Goal: Communication & Community: Answer question/provide support

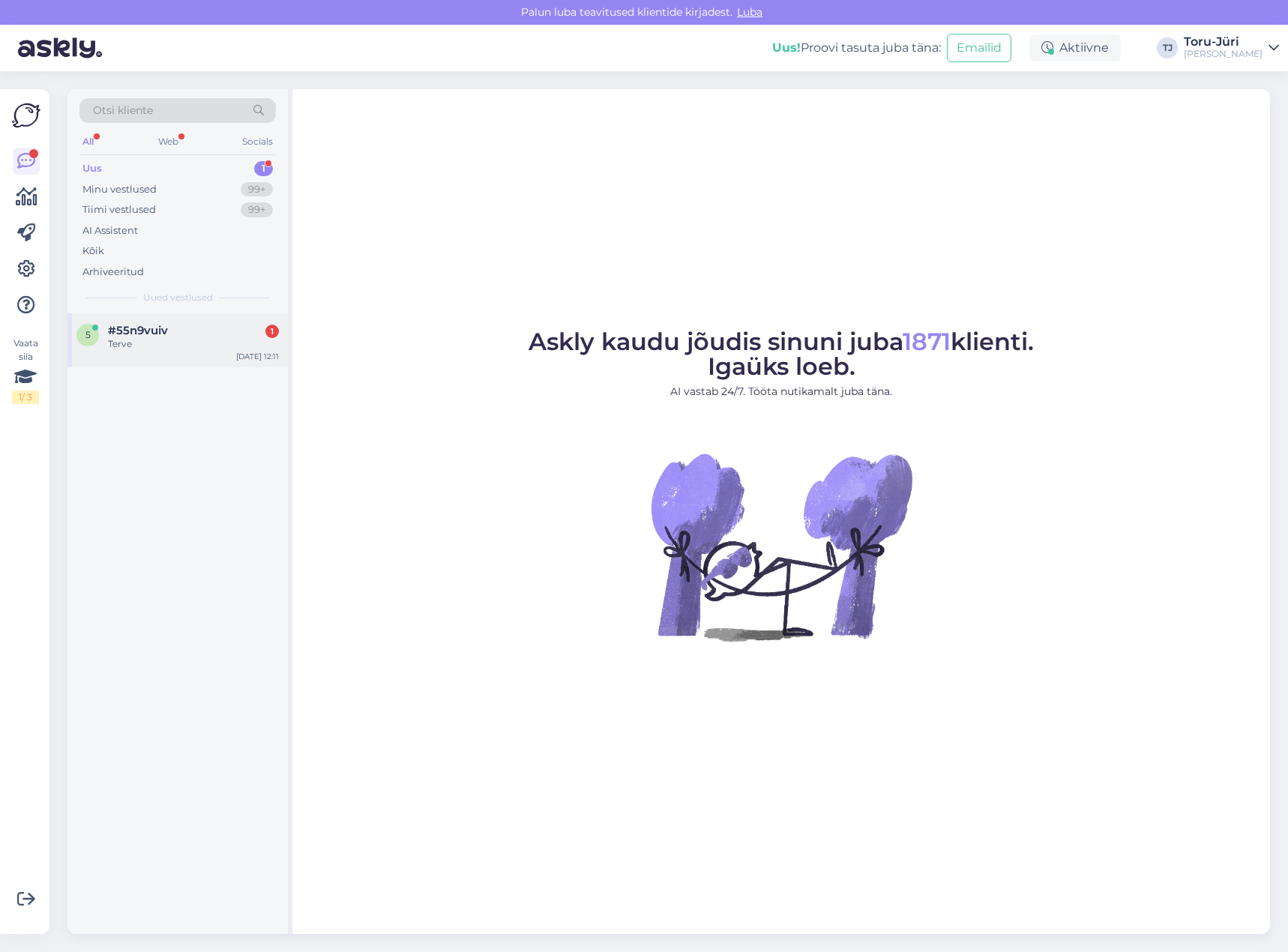
click at [154, 349] on div "Terve" at bounding box center [194, 344] width 171 height 14
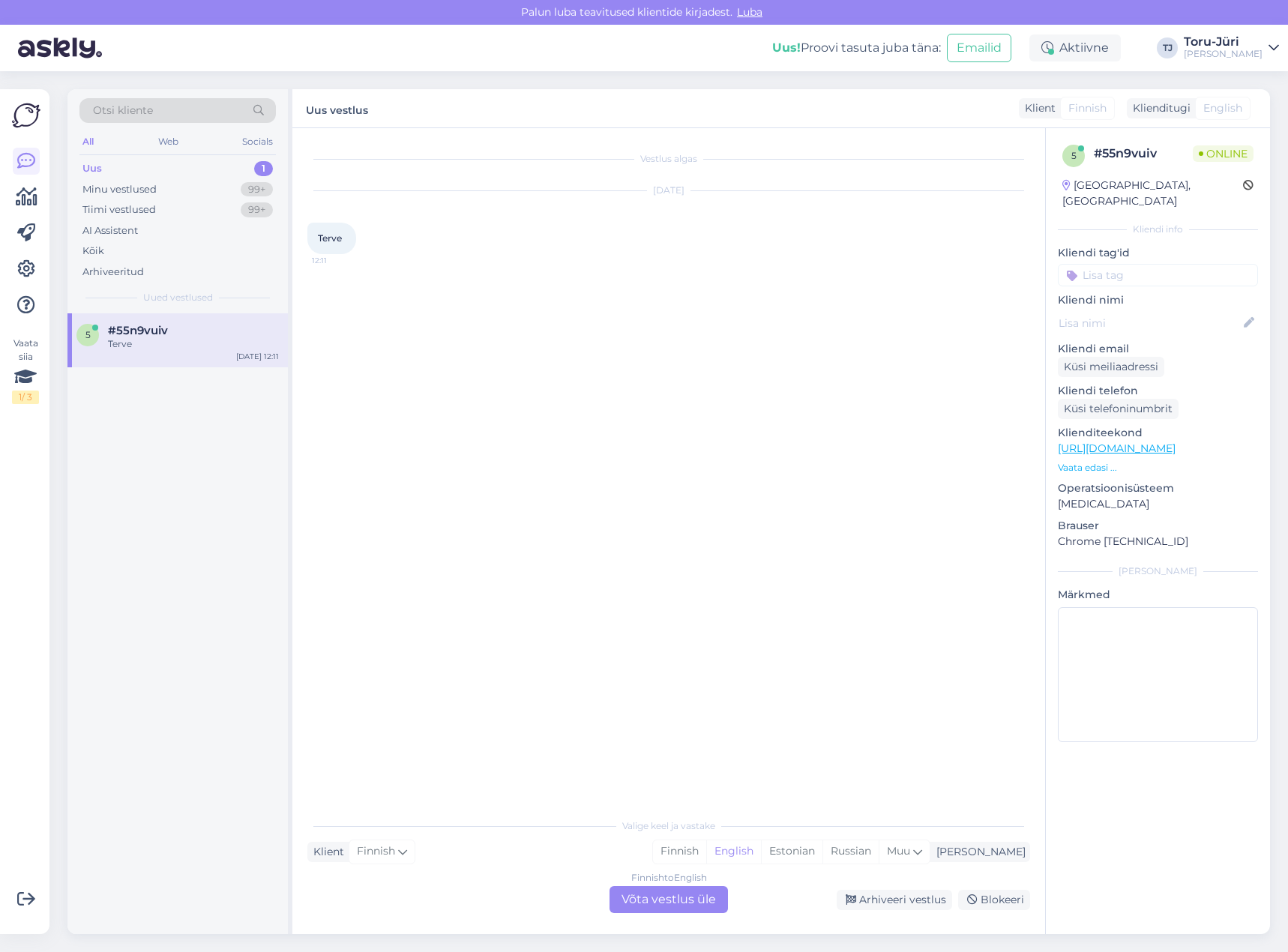
click at [1175, 442] on link "[URL][DOMAIN_NAME]" at bounding box center [1117, 449] width 118 height 14
click at [682, 893] on div "Finnish to English Võta vestlus üle" at bounding box center [668, 900] width 119 height 27
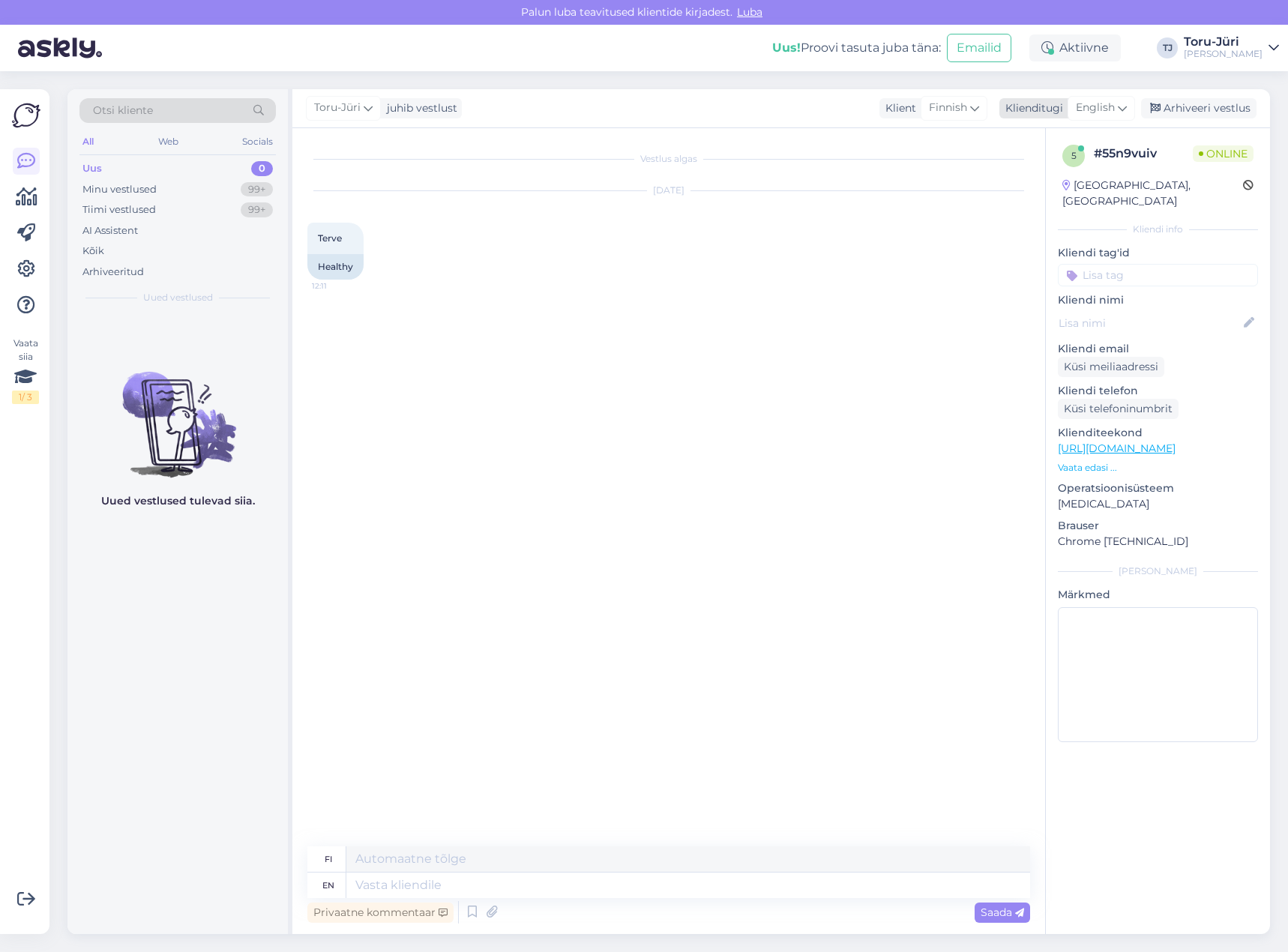
click at [1100, 110] on span "English" at bounding box center [1096, 108] width 39 height 17
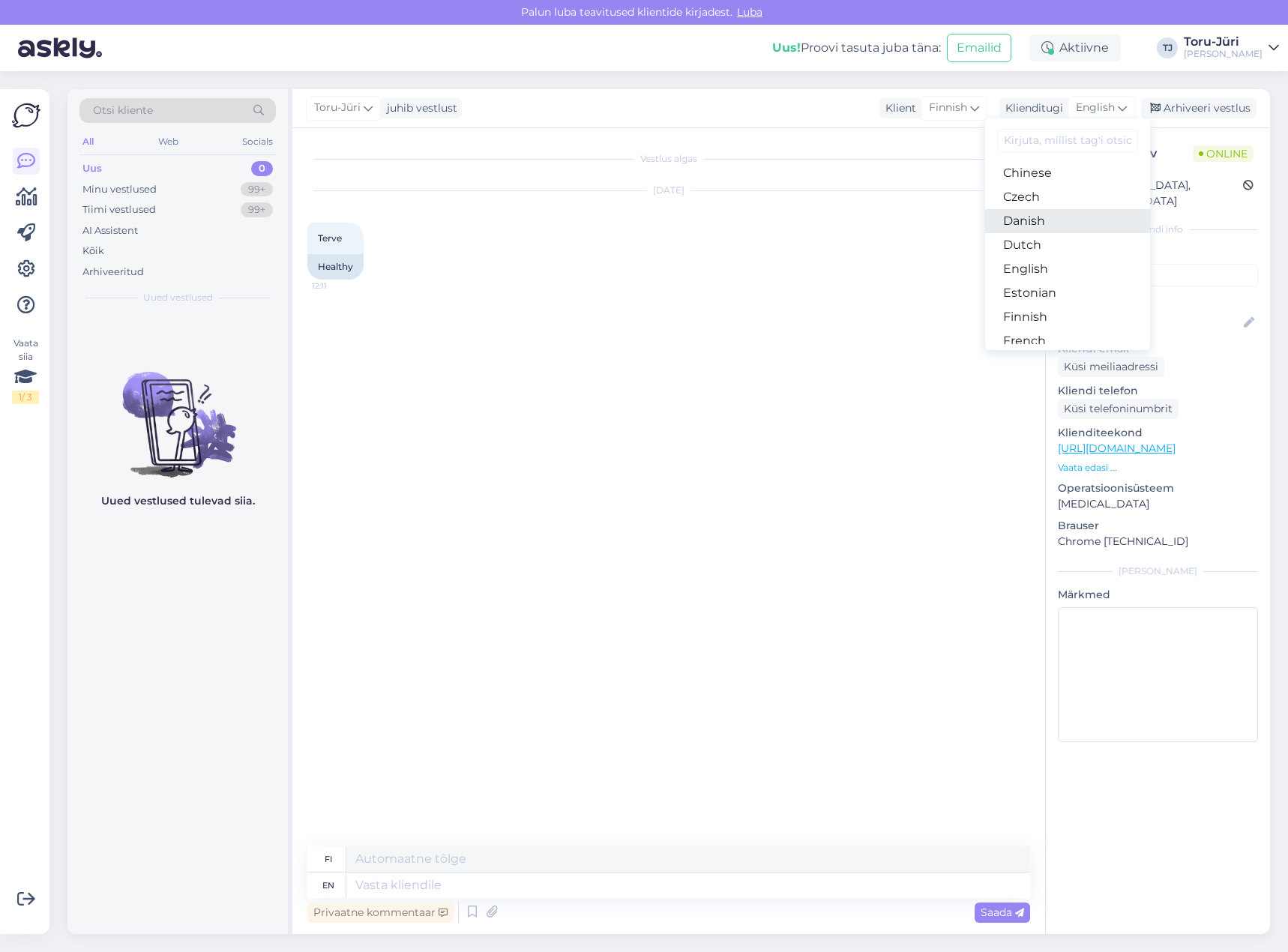
scroll to position [75, 0]
click at [1038, 290] on link "Estonian" at bounding box center [1068, 292] width 165 height 24
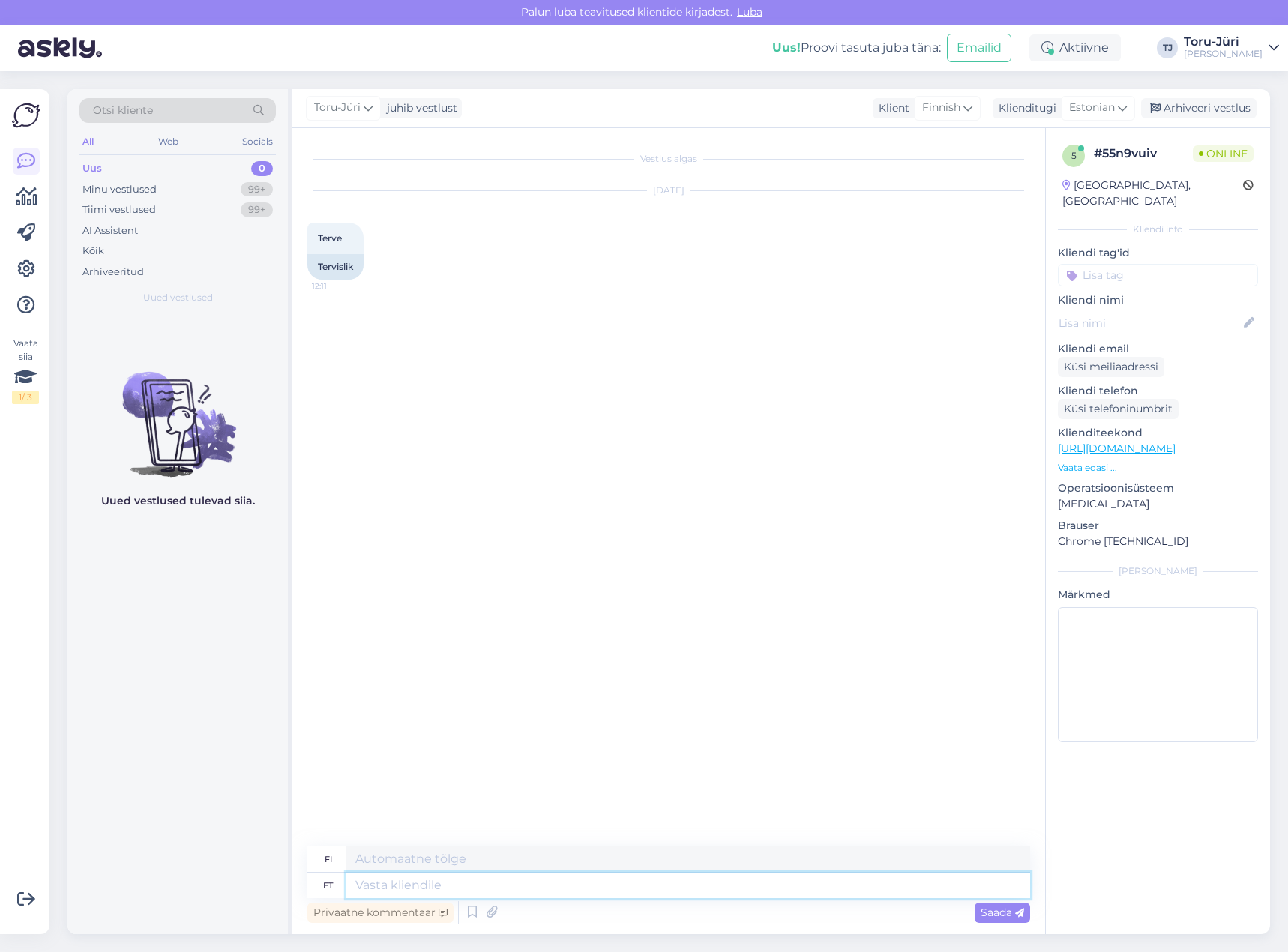
click at [389, 885] on textarea at bounding box center [689, 885] width 684 height 26
type textarea "Tere"
type textarea "Hei"
type textarea "Tere!"
type textarea "Hei!"
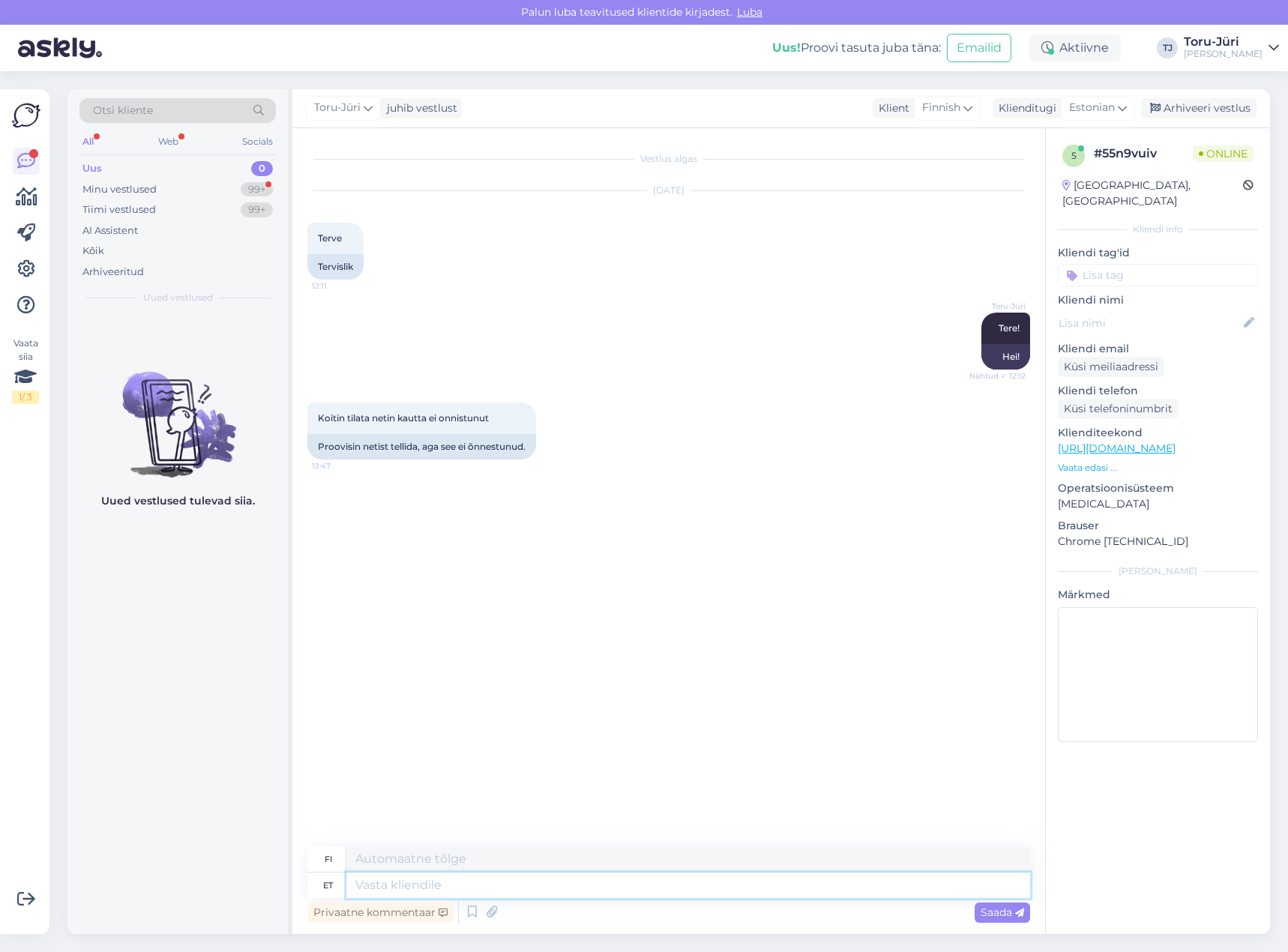
click at [626, 888] on textarea at bounding box center [689, 885] width 684 height 26
type textarea "Kui tekib tehniline tõr"
type textarea "[PERSON_NAME] ilmenee tekninen ongelma"
type textarea "Kui tekib tehniline tõrge,"
type textarea "[PERSON_NAME] virhe ilmenee,"
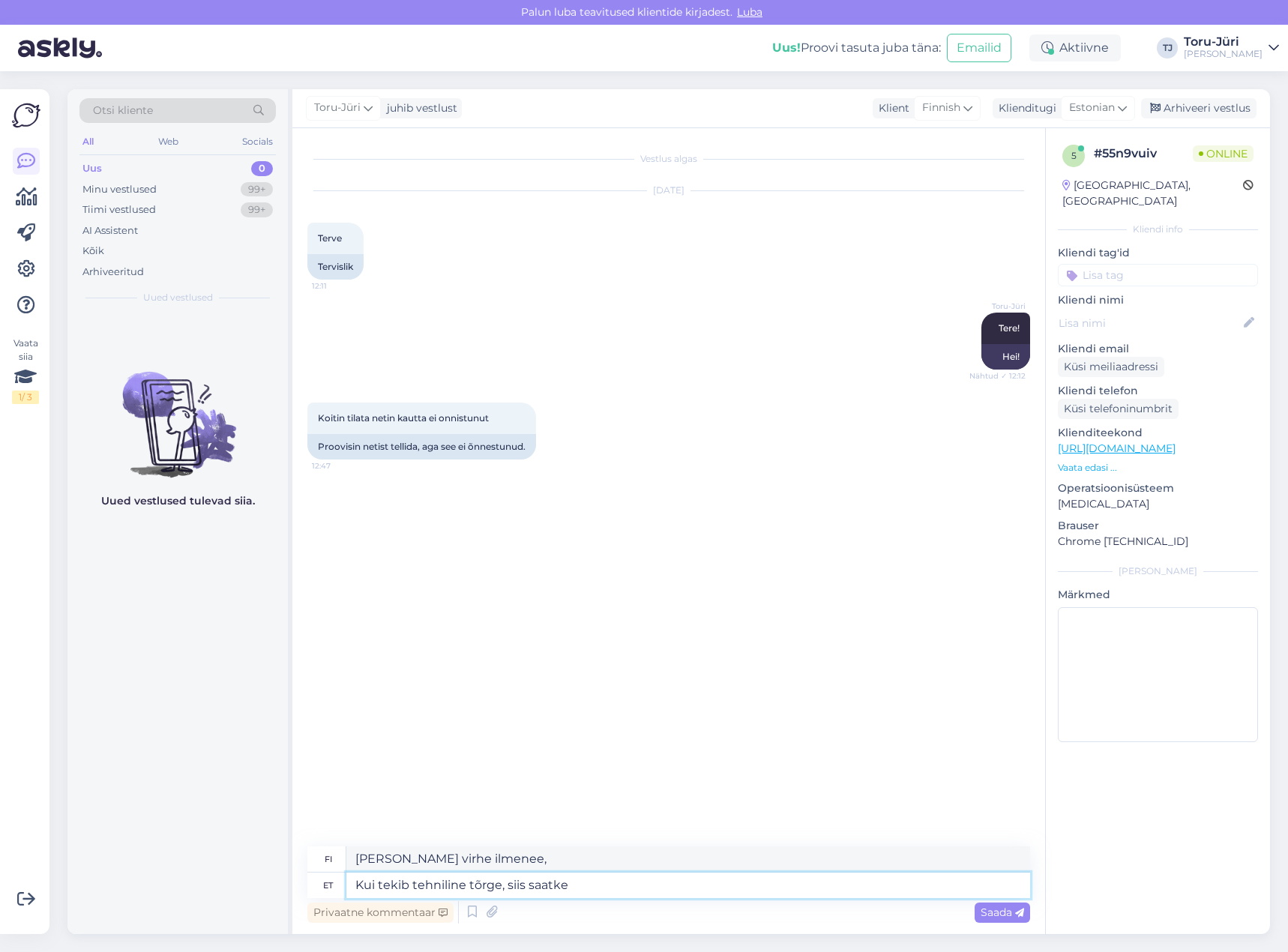
type textarea "Kui tekib tehniline tõrge, siis saatke o"
type textarea "[PERSON_NAME] virhe ilmenee, lähetä"
type textarea "Kui tekib tehniline tõrge, siis saatke oma"
type textarea "[PERSON_NAME] tekninen virhe ilmenee, lähetä viestisi"
type textarea "Kui tekib tehniline tõrge, siis saatke oma tellimus"
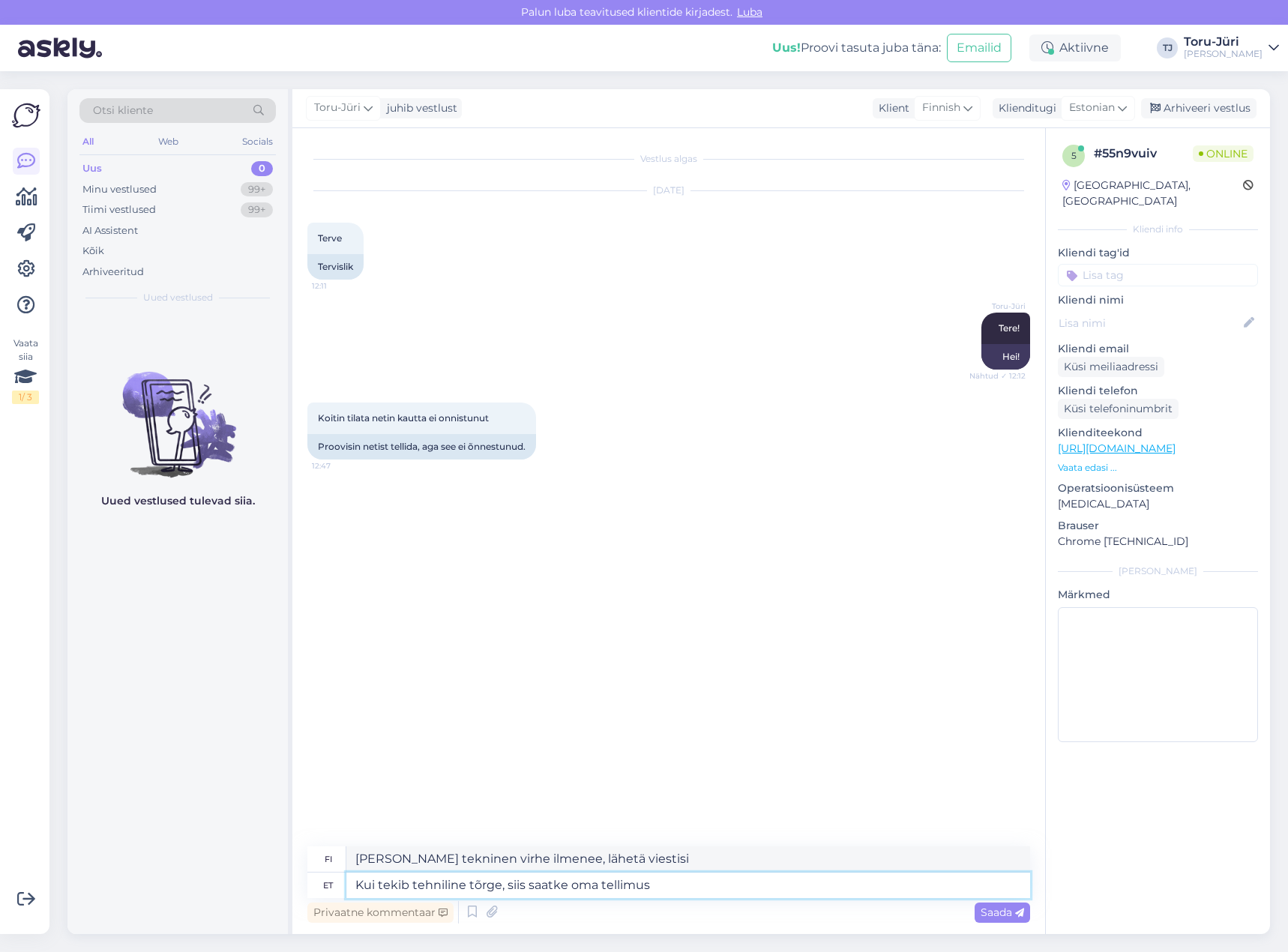
type textarea "[PERSON_NAME] tekninen virhe ilmenee, lähetä tilauksesi"
type textarea "Kui tekib tehniline tõrge, siis saatke oma tellimus aadressile"
type textarea "[PERSON_NAME] tekninen virhe ilmenee, lähetä tilauksesi osoitteeseen"
type textarea "Kui tekib tehniline tõrge, siis saatke oma tellimus aadressile [EMAIL_ADDRESS][…"
type textarea "[PERSON_NAME] kyseessä on tekninen virhe, lähetä tilauksesi osoitteeseen [EMAIL…"
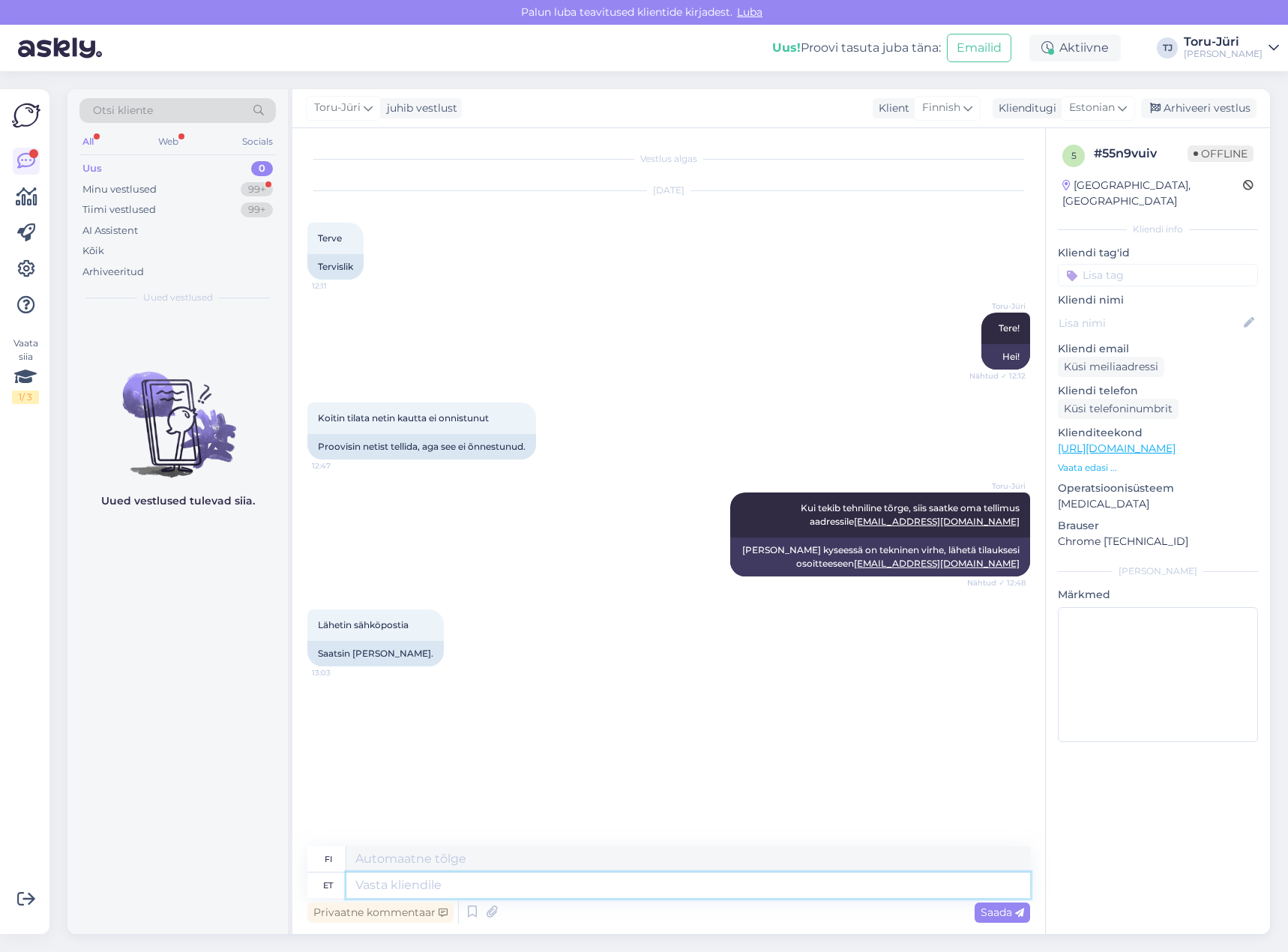
click at [501, 887] on textarea at bounding box center [689, 885] width 684 height 26
click at [582, 886] on textarea at bounding box center [689, 885] width 684 height 26
type textarea "Oleme"
type textarea "Me olemme"
type textarea "Oleme e-kirja"
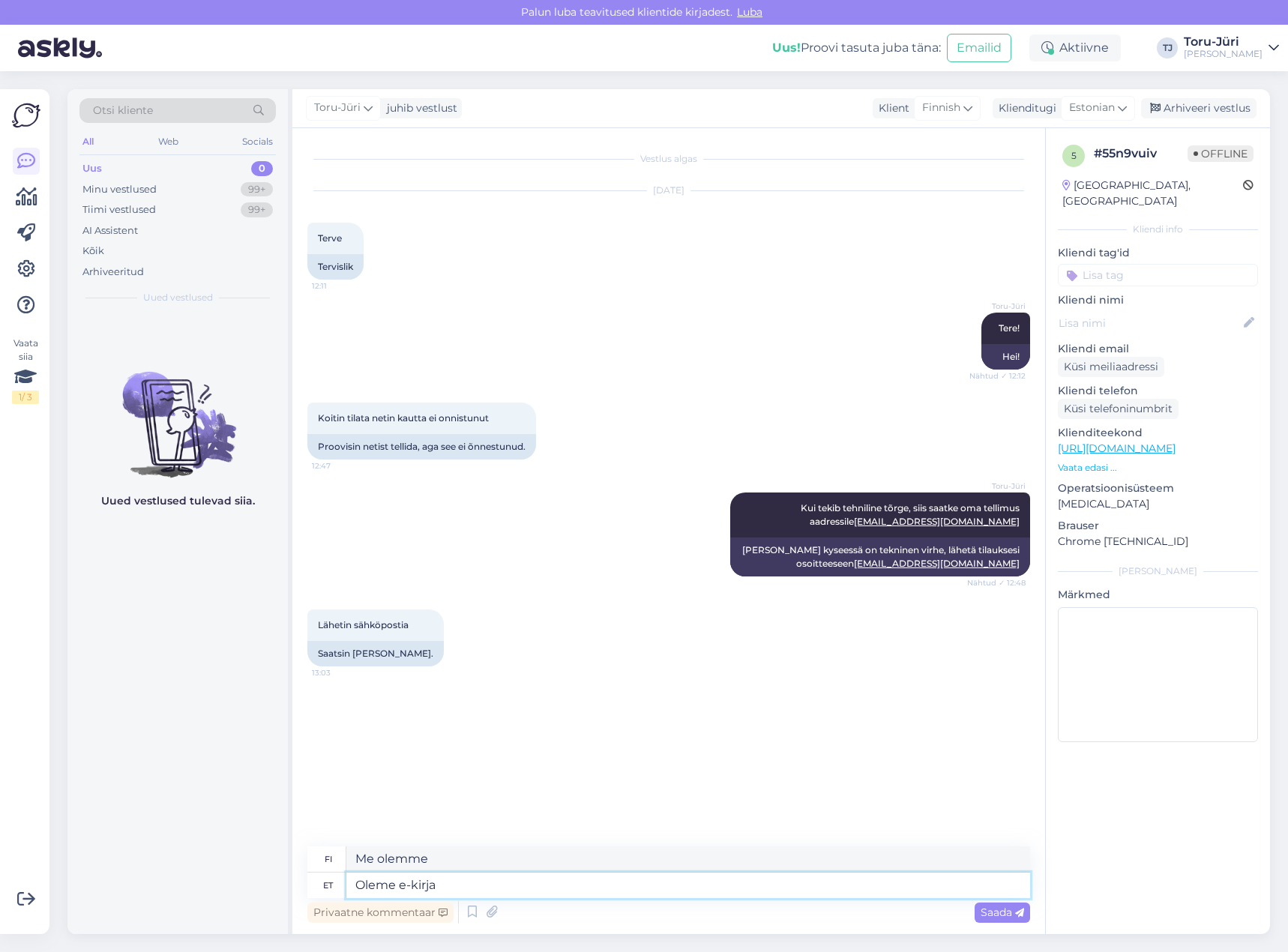
type textarea "[PERSON_NAME] sähköpostissa."
type textarea "Oleme"
type textarea "Me olemme"
type textarea "Oleme selle k"
type textarea "Me olemme tätä"
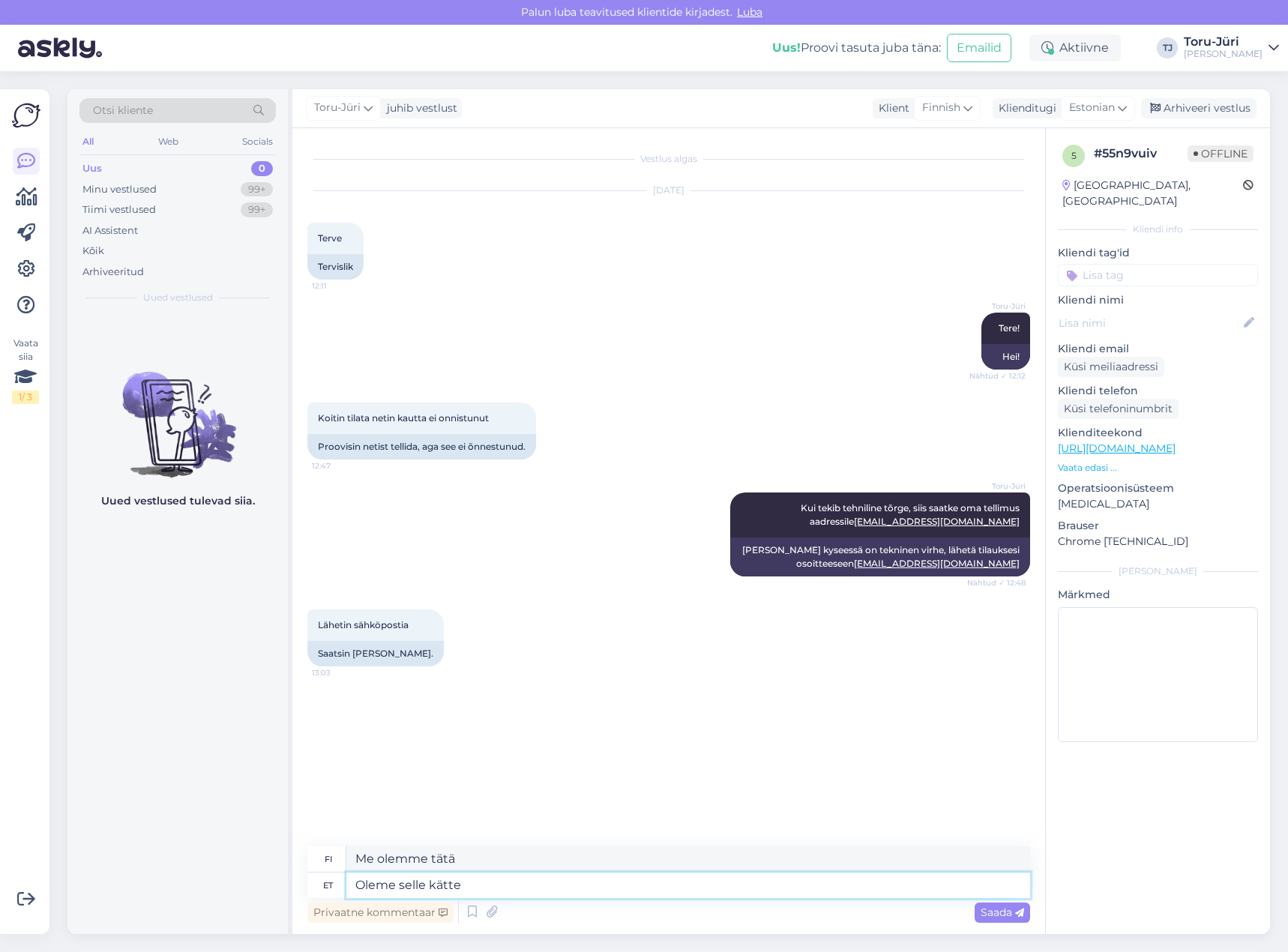
type textarea "Oleme selle kätte s"
type textarea "Olemme tässä yhdessä."
type textarea "Oleme selle kätte saanud."
type textarea "[PERSON_NAME] vastaanottaneet."
type textarea "Oleme selle kätte saanud. T"
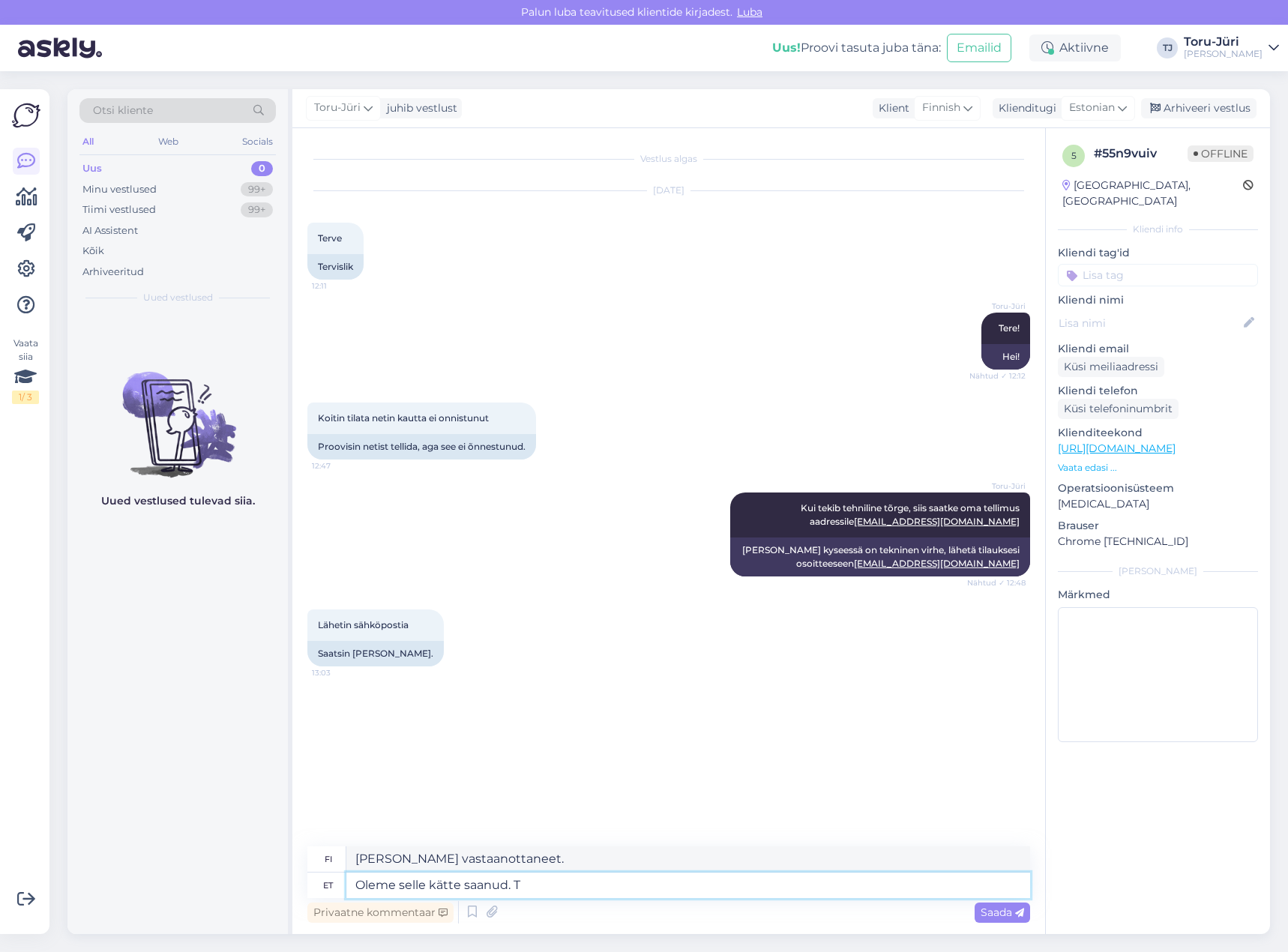
type textarea "Meillä se on."
type textarea "Oleme selle kätte saanud. Teile"
type textarea "[PERSON_NAME] vastaanottaneet sen. [GEOGRAPHIC_DATA]."
type textarea "Oleme selle kätte saanud. Teile vastatkse"
type textarea "[PERSON_NAME] vastaanottaneet sen. Vastaamme sinulle."
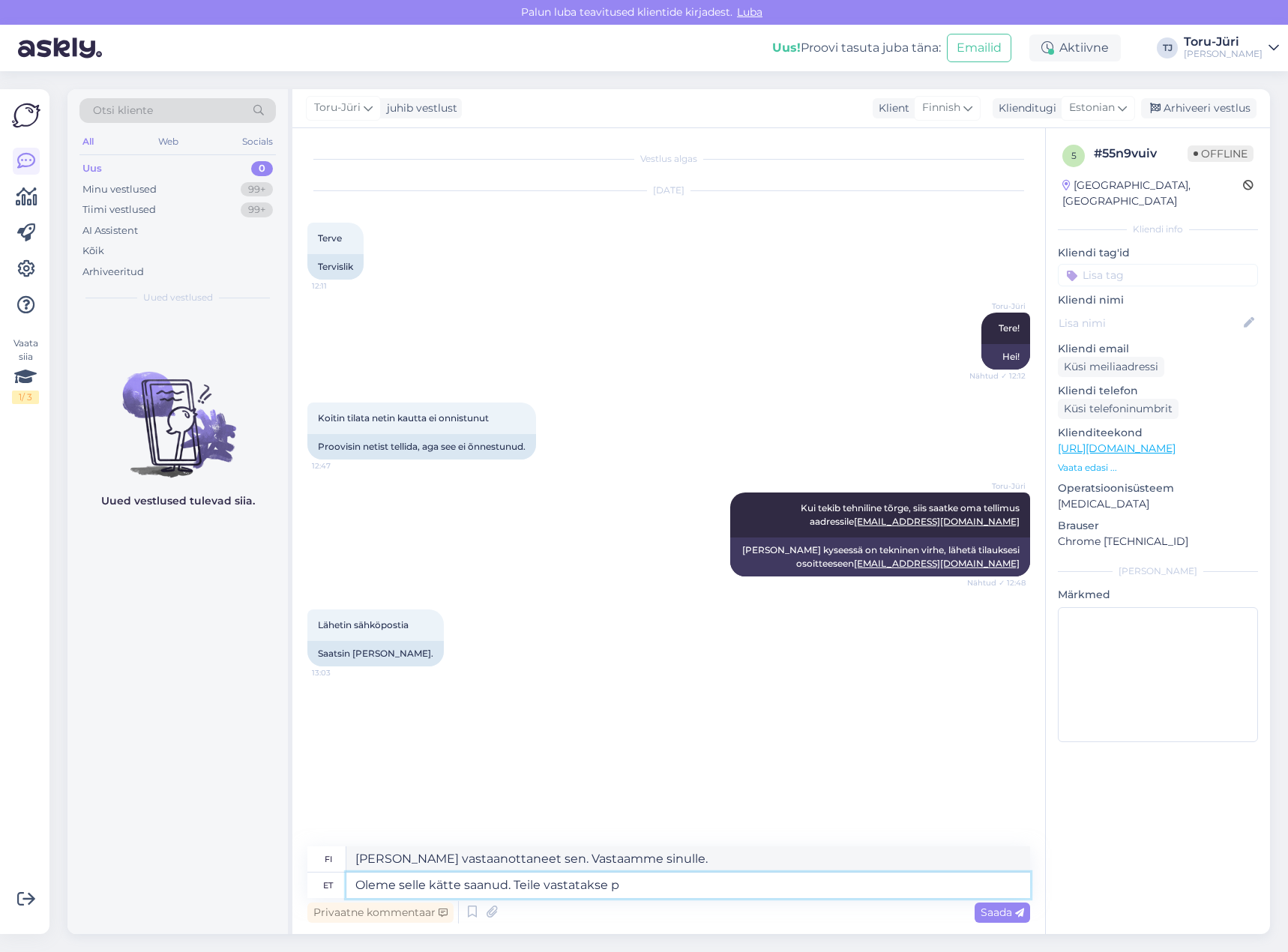
type textarea "Oleme selle kätte saanud. Teile vastatakse pe"
type textarea "[PERSON_NAME] vastaanottaneet sen. Sinulle vastataan."
type textarea "Oleme selle kätte saanud. Teile vastatakse peagi"
type textarea "[PERSON_NAME] vastaanottaneet sen. Vastaamme sinulle pian."
type textarea "Oleme selle kätte saanud. Teile vast"
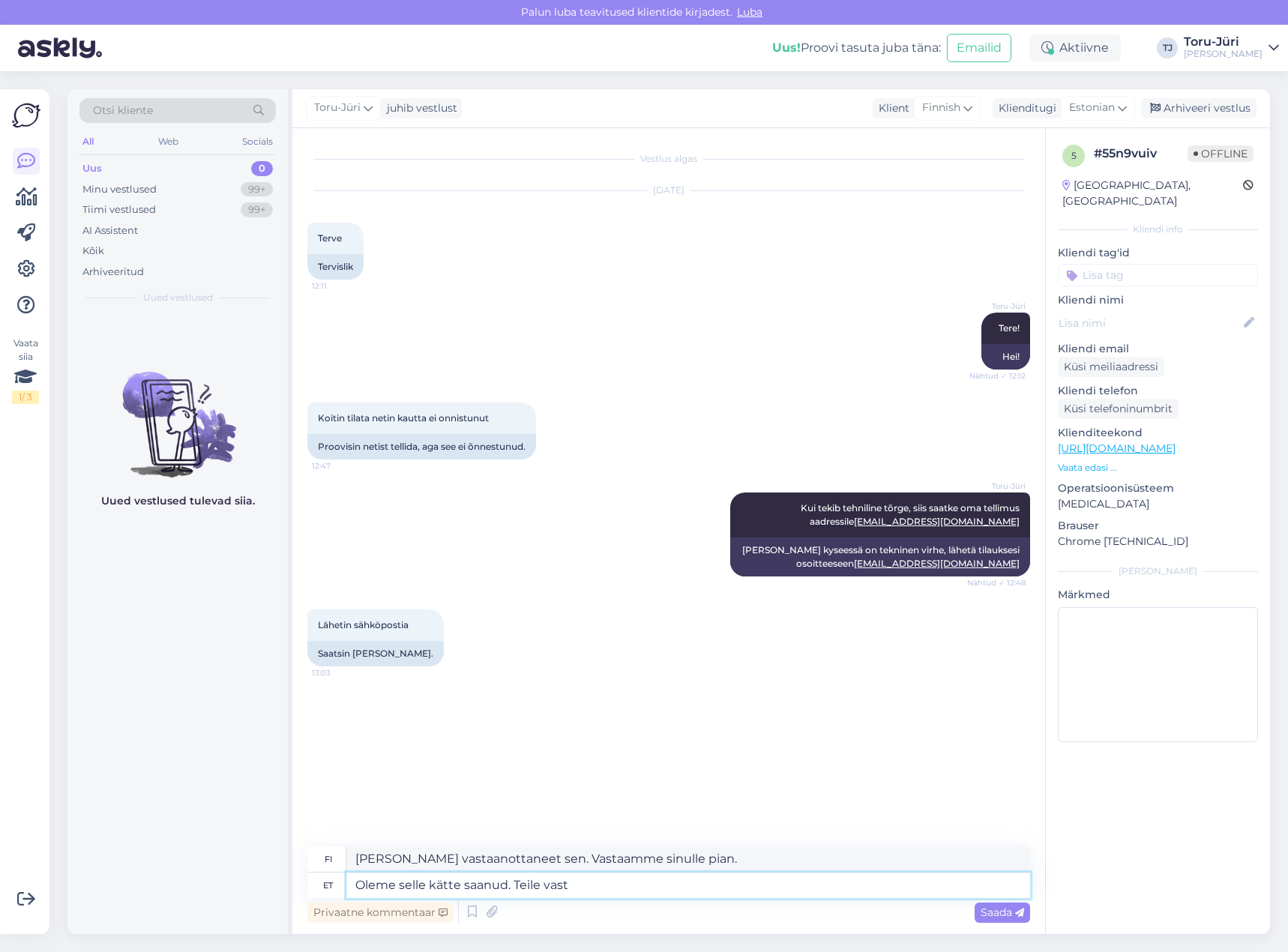
type textarea "[PERSON_NAME] vastaanottaneet sen. Sinulle vastataan."
type textarea "Oleme selle kätte saanud. Teile"
type textarea "[PERSON_NAME] vastaanottaneet sen. [GEOGRAPHIC_DATA]."
type textarea "Oleme selle kätte saanud."
type textarea "Meillä se on."
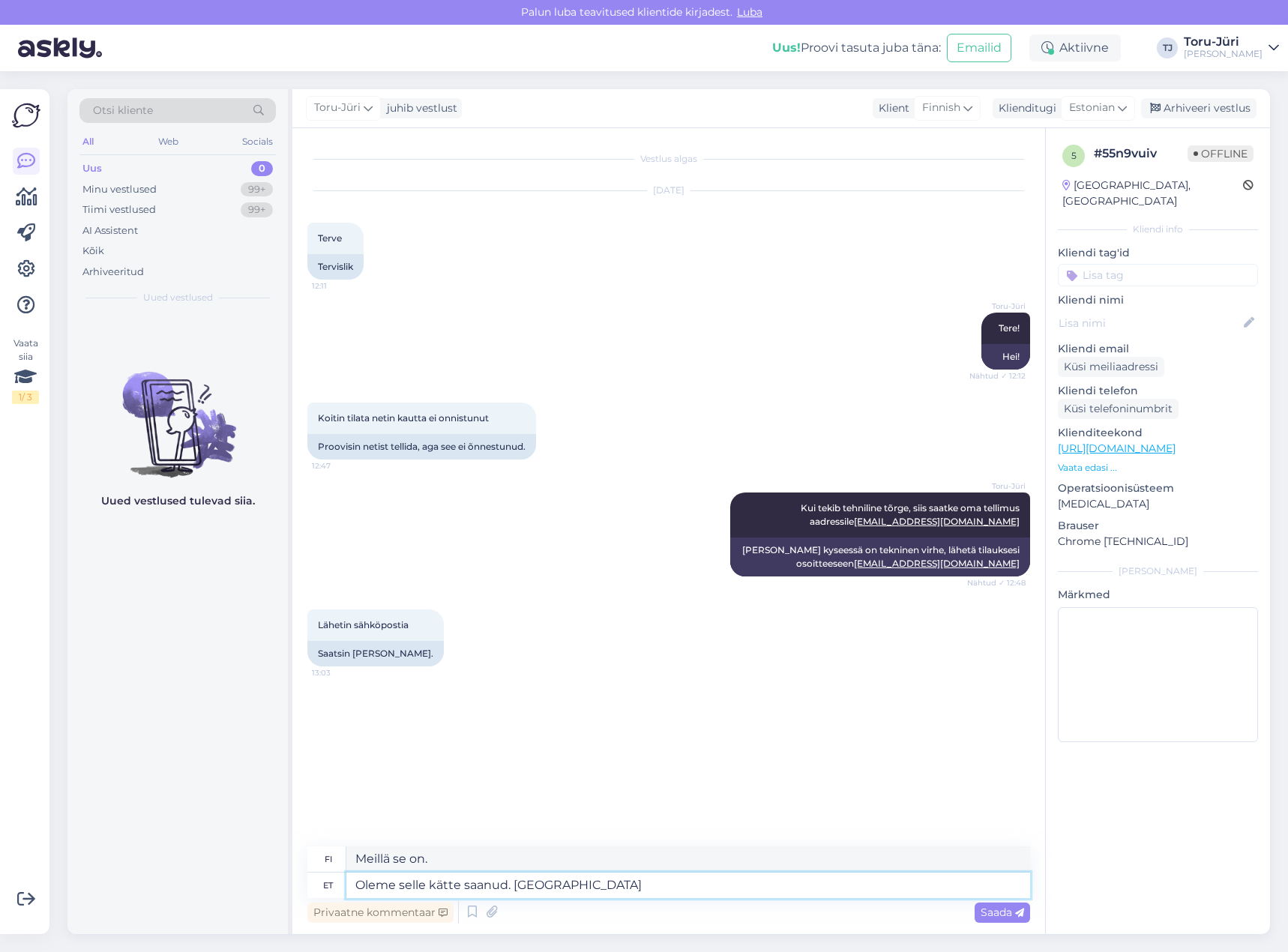
type textarea "Oleme selle kätte saanud. Sellega t"
type textarea "[PERSON_NAME] vastaanottaneet. Tämän myötä"
type textarea "Oleme selle kätte saanud. Sellega teg"
type textarea "[PERSON_NAME] vastaanottaneet sen. Tämän myötä sinä"
type textarea "Oleme selle kätte saanud. Sellega tegeletakse"
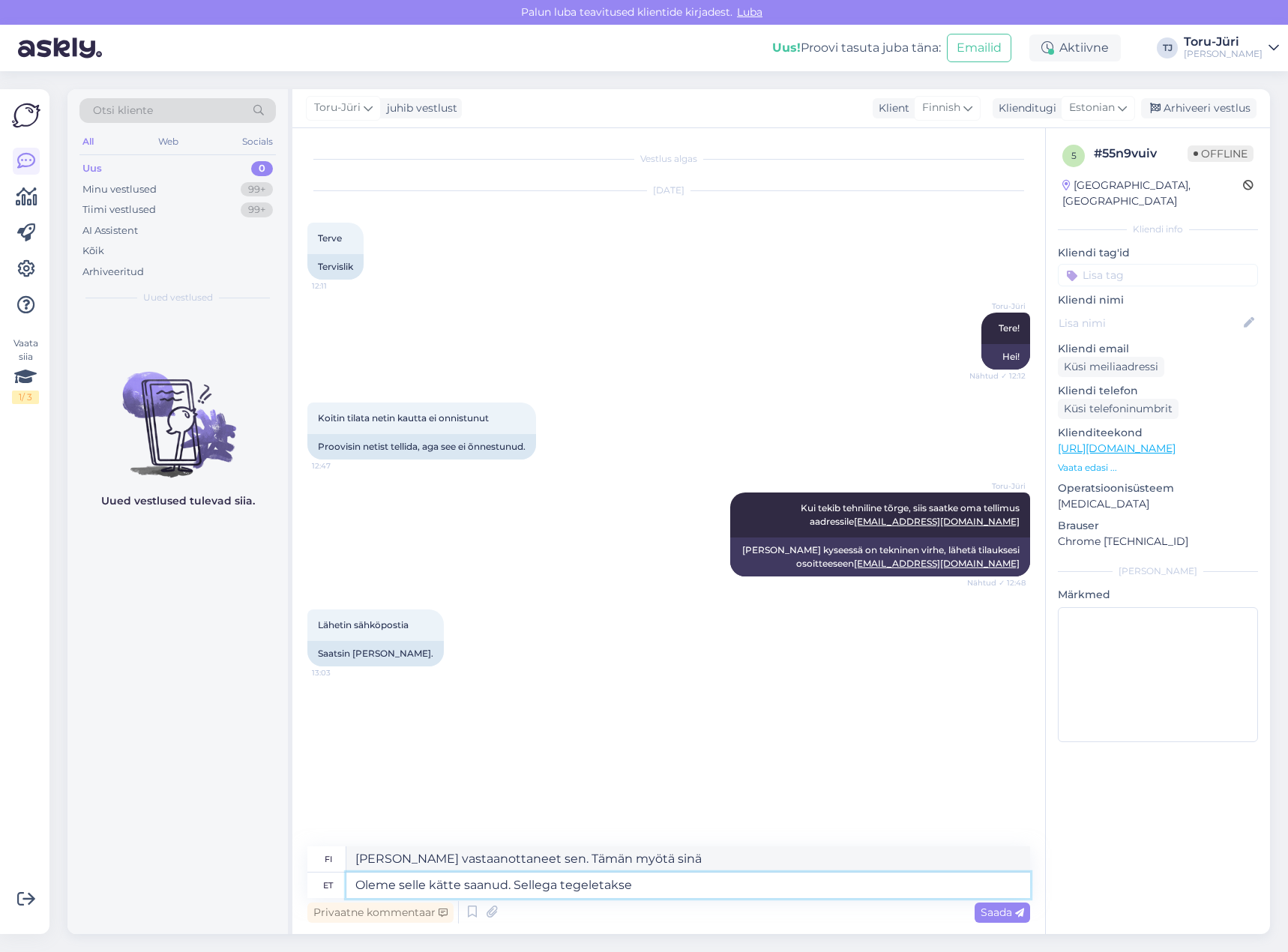
type textarea "[PERSON_NAME] vastaanottaneet sen. Asiaa käsitellään parhaillaan."
type textarea "Oleme selle kätte saanud. Sellega tegeletakse."
